Goal: Task Accomplishment & Management: Manage account settings

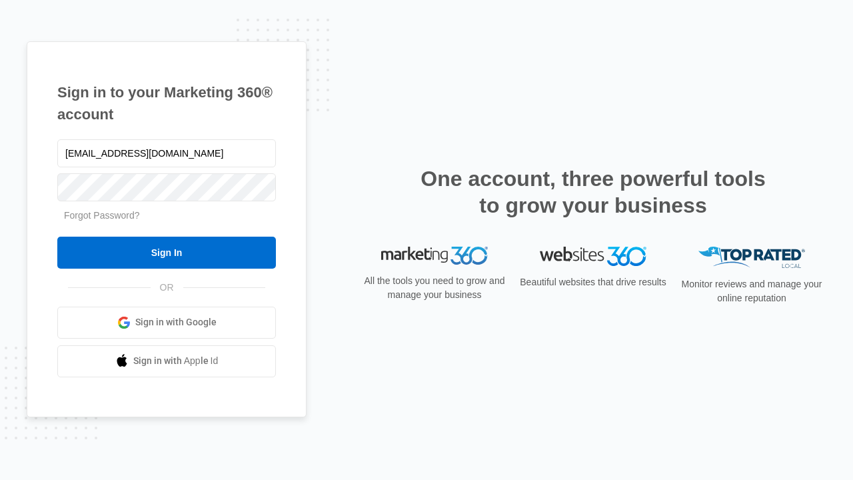
type input "dankie614@gmail.com"
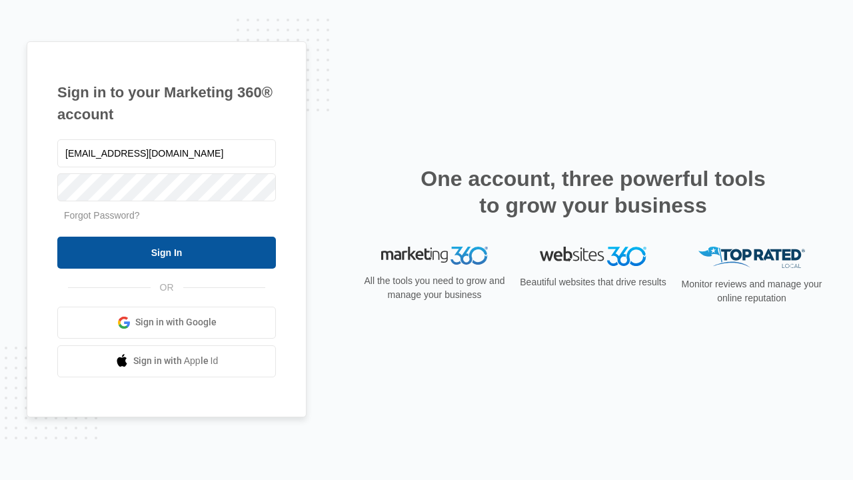
click at [167, 252] on input "Sign In" at bounding box center [166, 253] width 219 height 32
